Goal: Find specific page/section: Find specific page/section

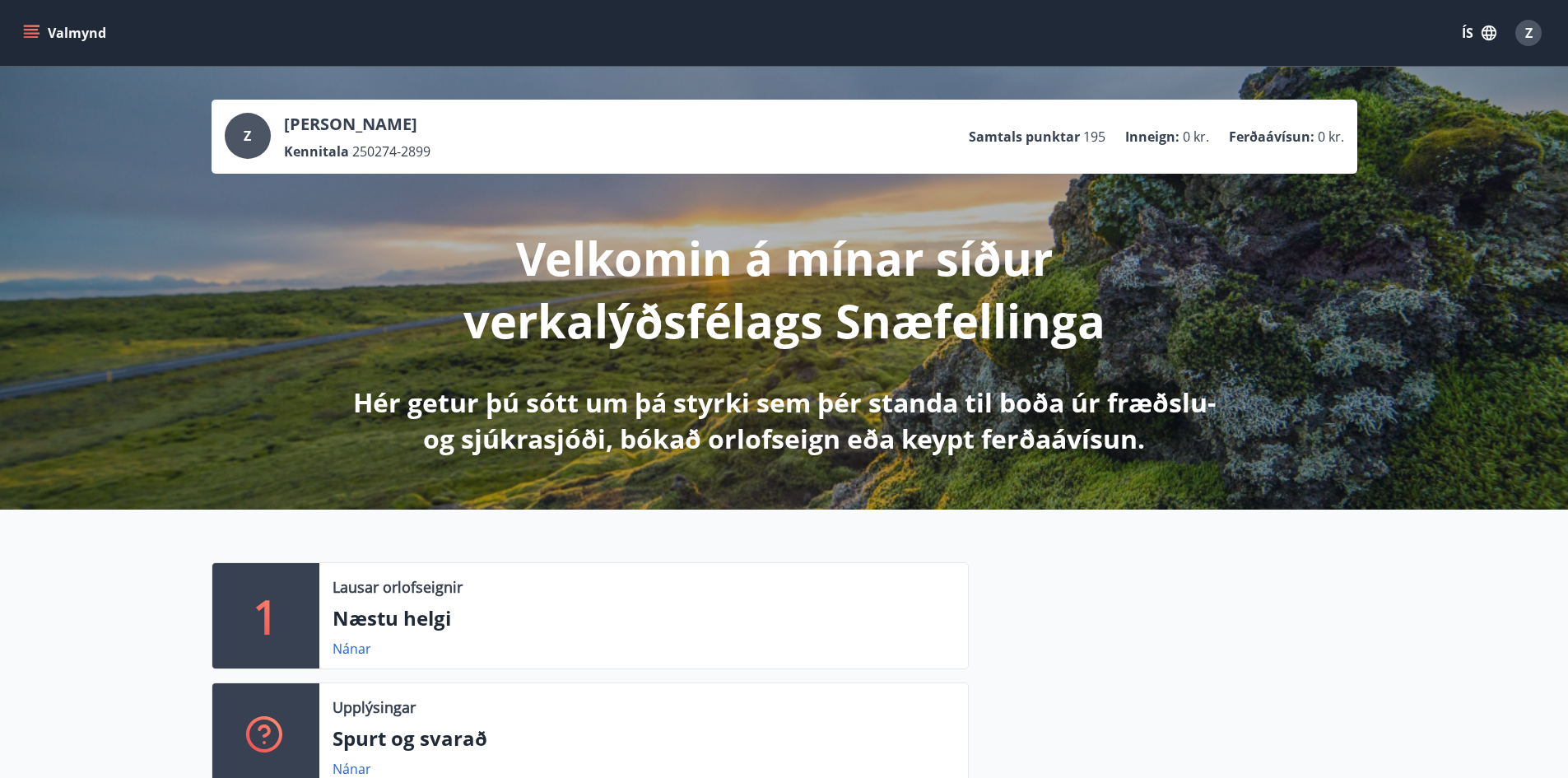
click at [26, 29] on icon "menu" at bounding box center [30, 30] width 14 height 2
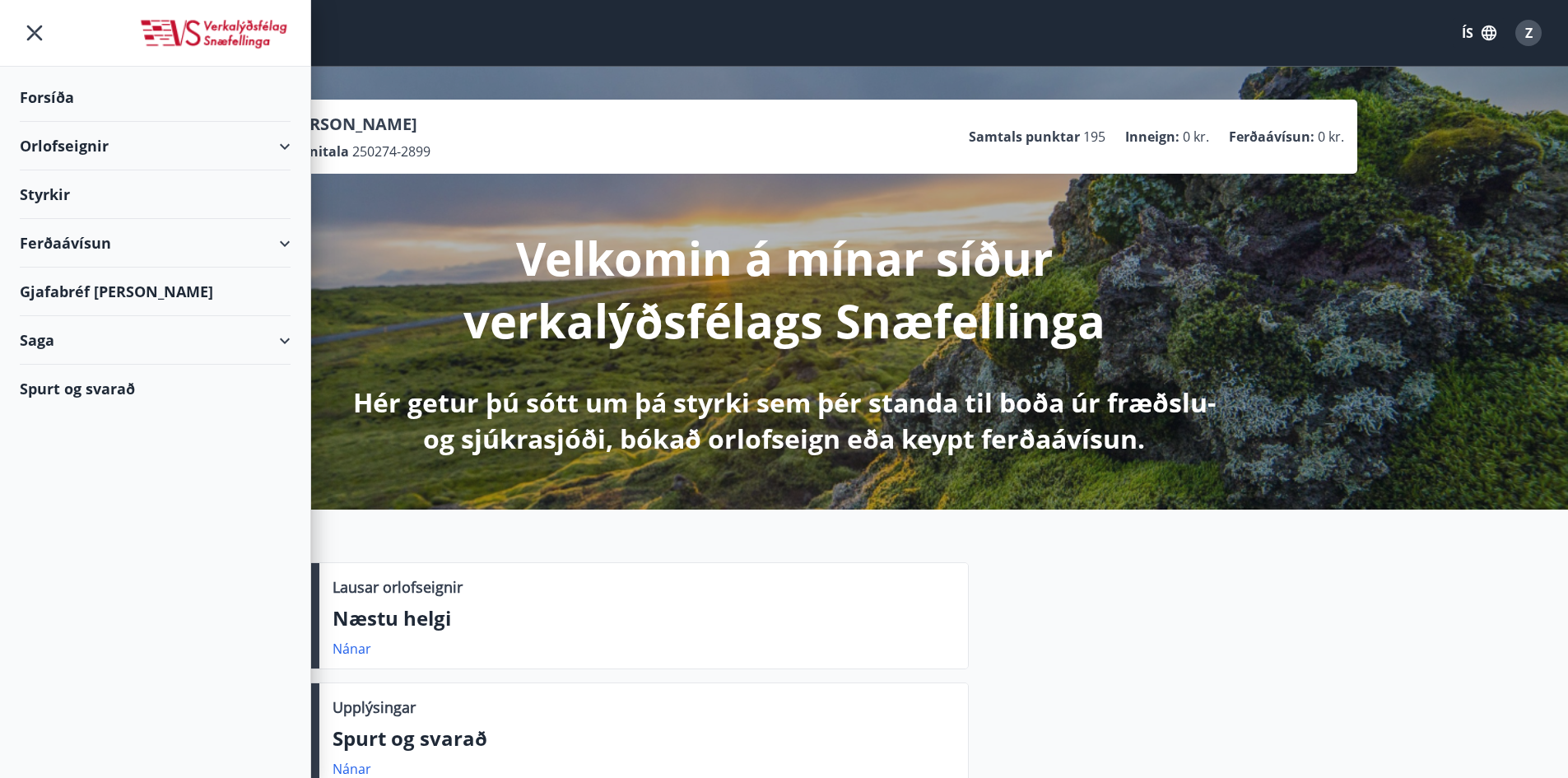
click at [73, 247] on div "Ferðaávísun" at bounding box center [155, 243] width 271 height 48
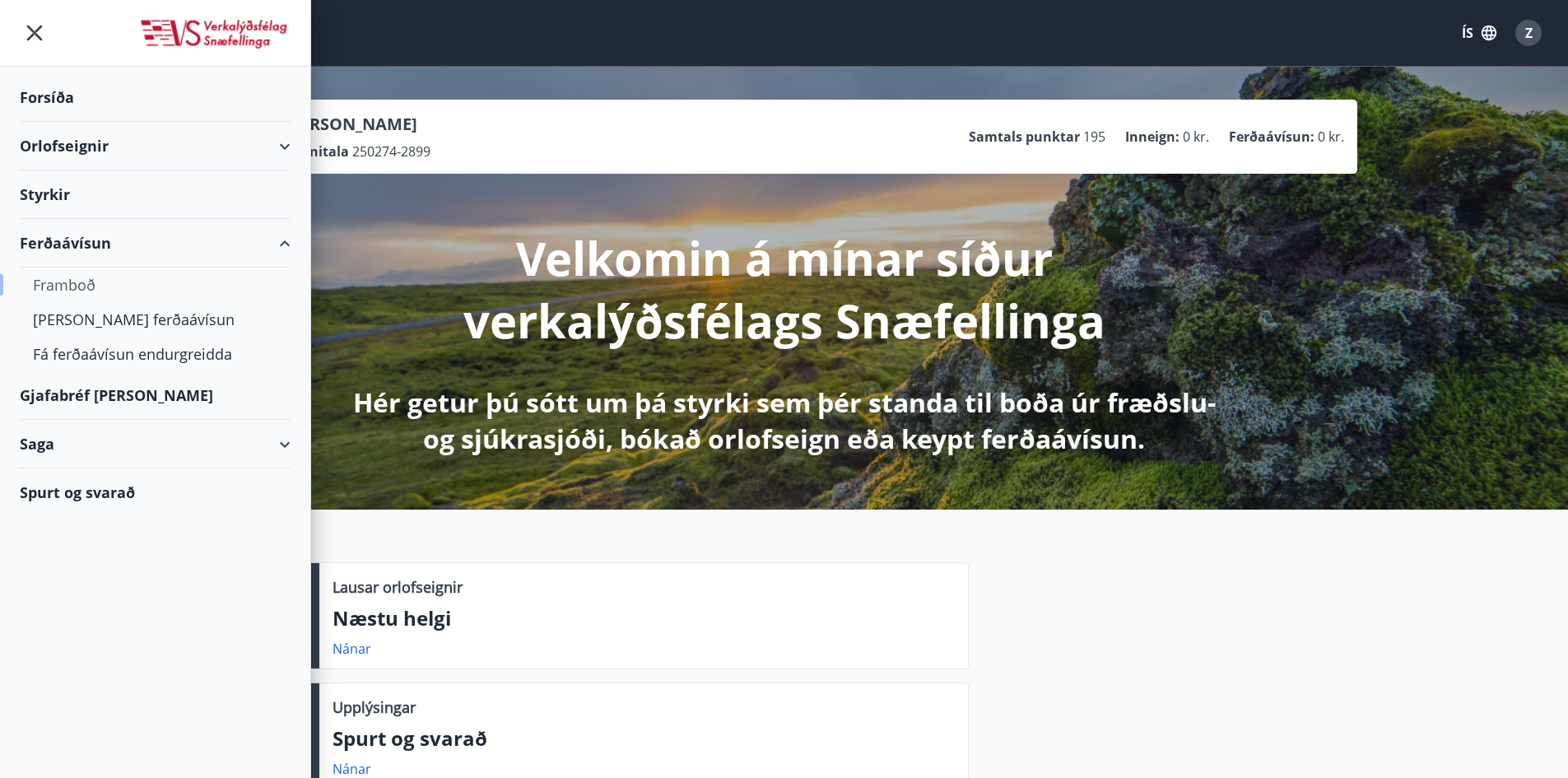
click at [68, 278] on div "Framboð" at bounding box center [155, 285] width 245 height 35
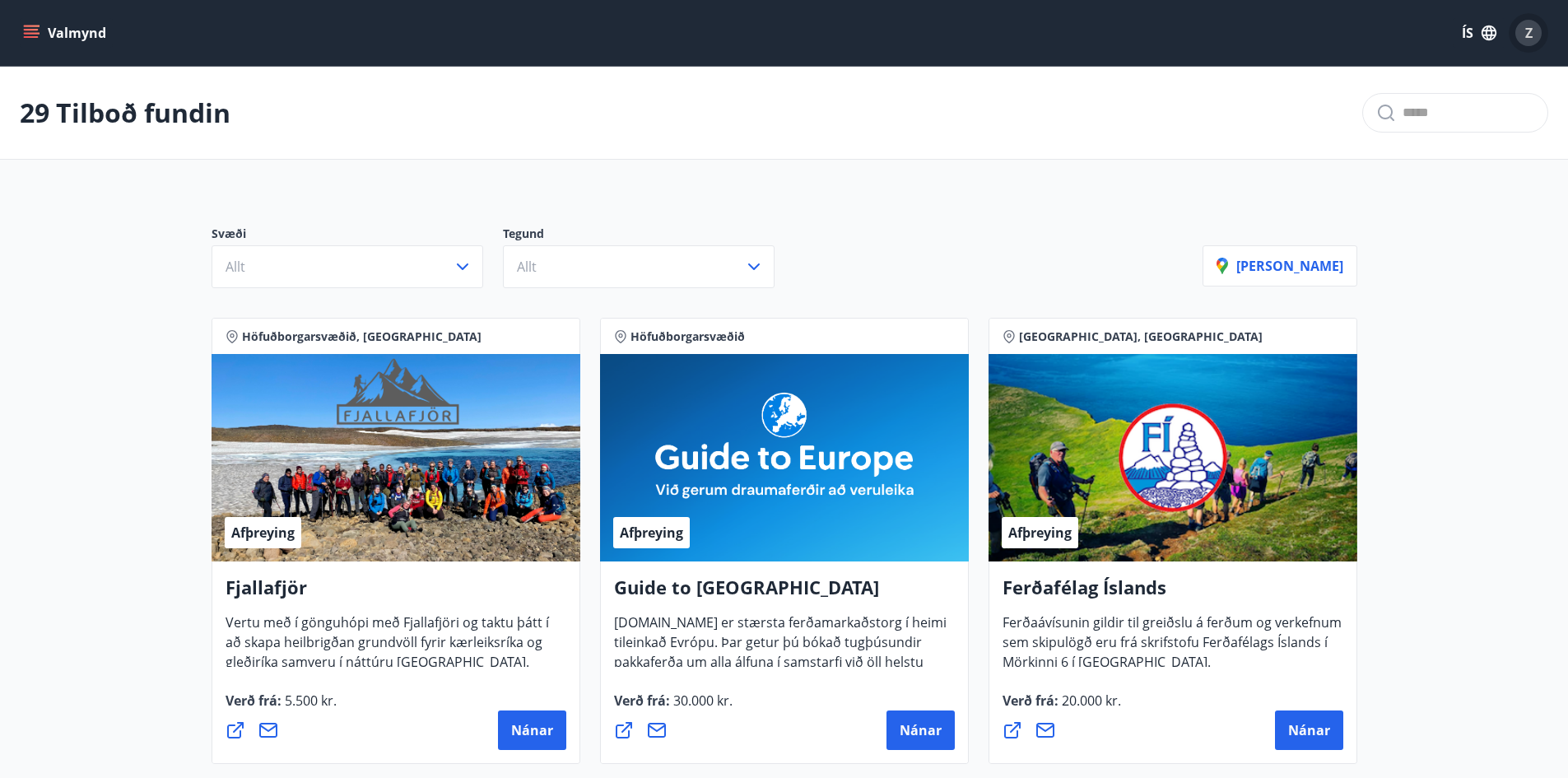
click at [1526, 36] on span "Z" at bounding box center [1529, 32] width 8 height 18
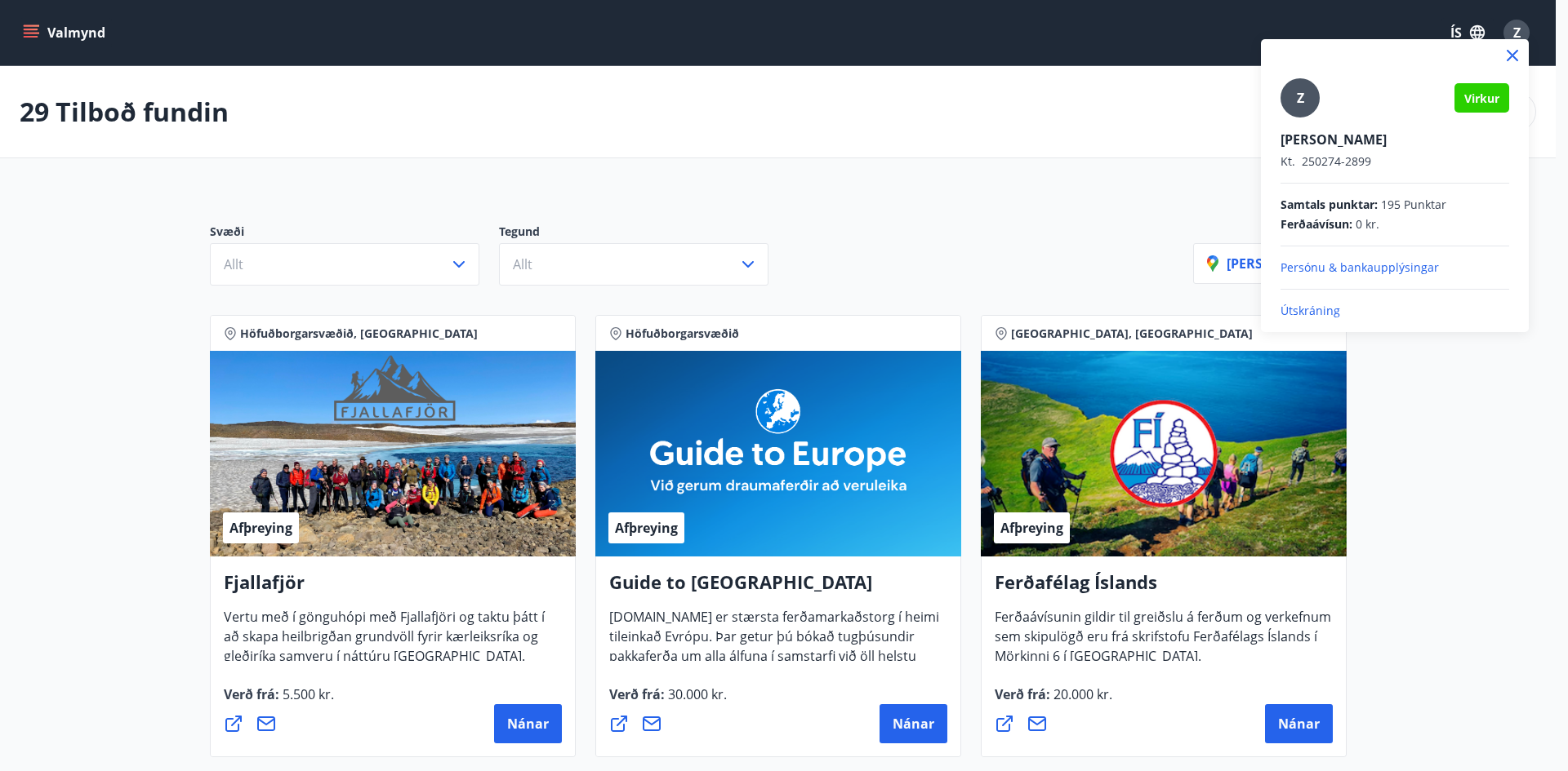
click at [1304, 317] on p "Útskráning" at bounding box center [1395, 311] width 229 height 16
